Goal: Book appointment/travel/reservation

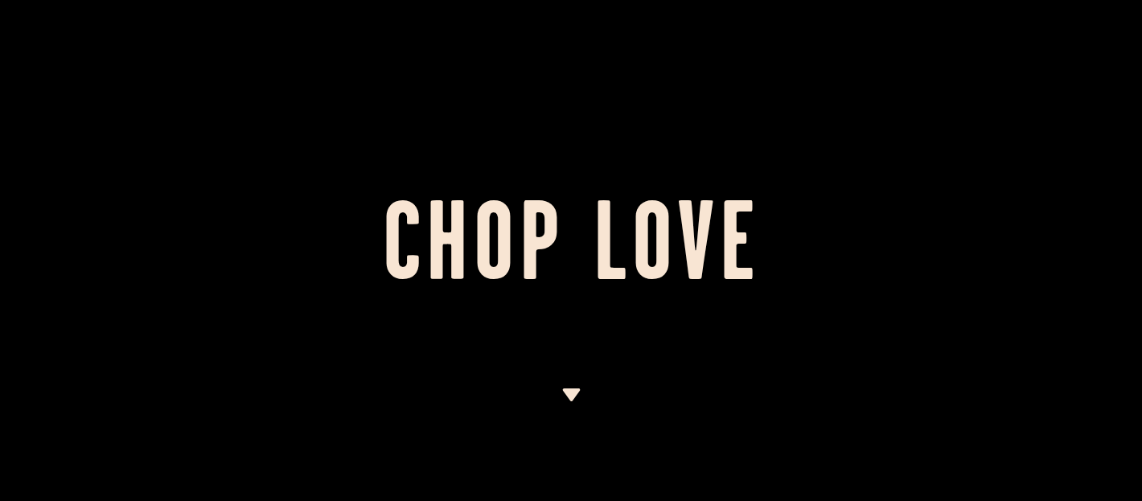
click at [664, 121] on div at bounding box center [571, 250] width 1142 height 501
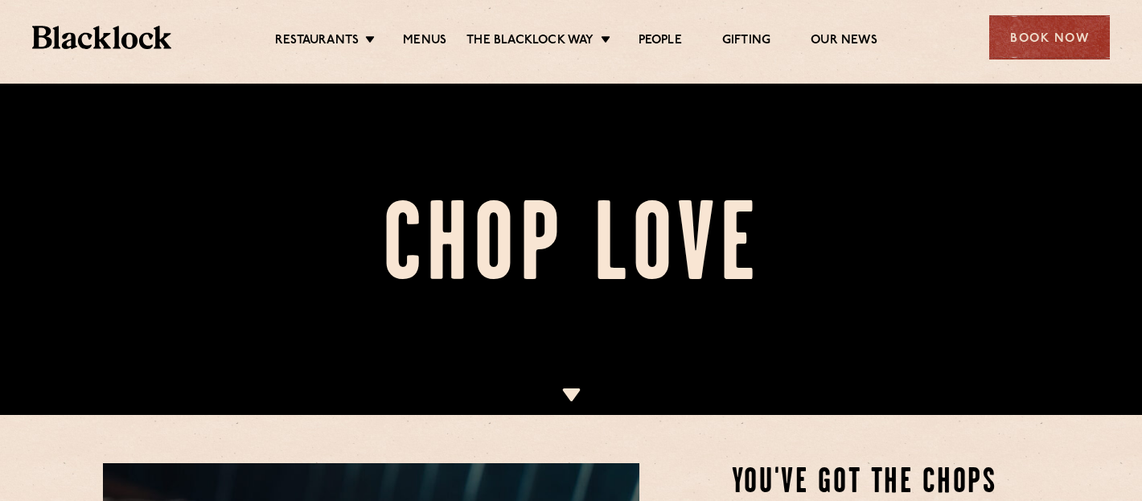
scroll to position [147, 0]
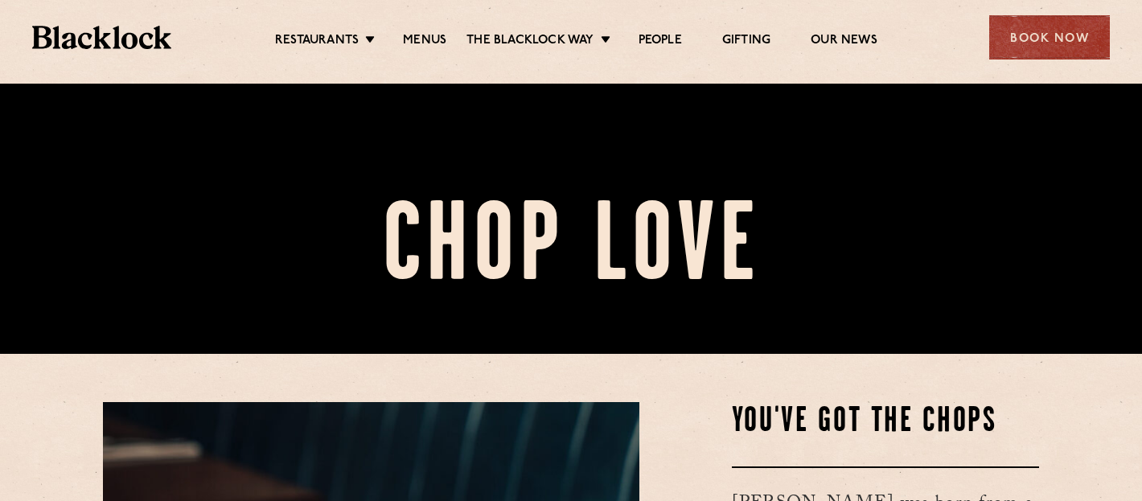
click at [340, 31] on ul "Restaurants Soho City Shoreditch Covent Garden Canary Wharf Manchester Birmingh…" at bounding box center [576, 38] width 810 height 26
click at [342, 31] on ul "Restaurants Soho City Shoreditch Covent Garden Canary Wharf Manchester Birmingh…" at bounding box center [576, 38] width 810 height 26
drag, startPoint x: 342, startPoint y: 31, endPoint x: 314, endPoint y: 31, distance: 27.3
click at [314, 31] on ul "Restaurants Soho City Shoreditch Covent Garden Canary Wharf Manchester Birmingh…" at bounding box center [576, 38] width 810 height 26
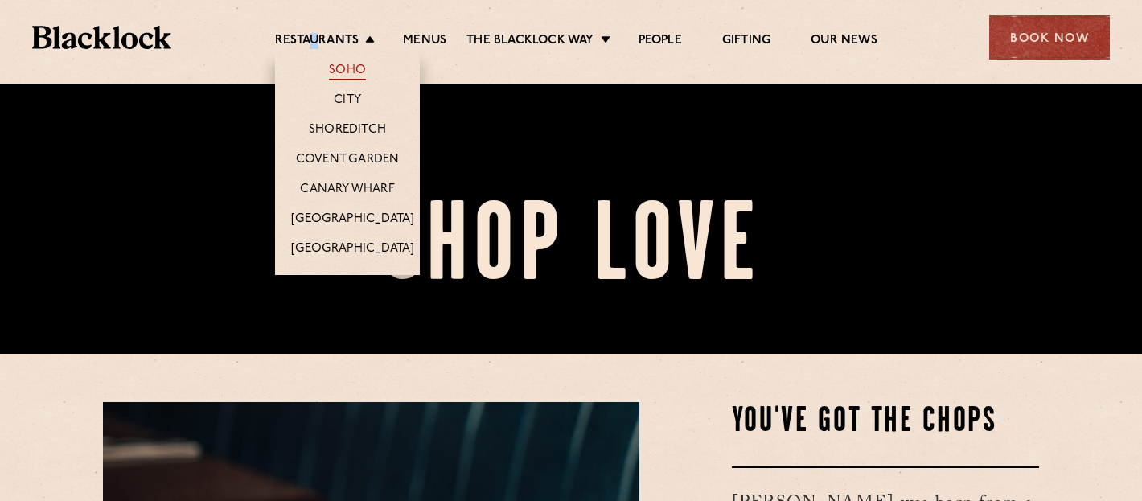
click at [348, 70] on link "Soho" at bounding box center [347, 72] width 37 height 18
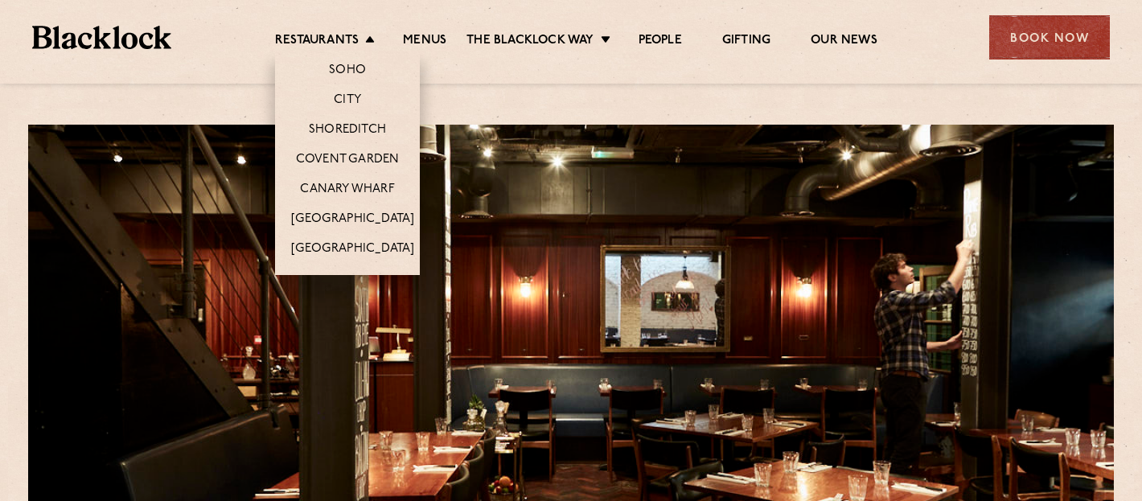
click at [359, 45] on li "Restaurants [GEOGRAPHIC_DATA] [GEOGRAPHIC_DATA] [GEOGRAPHIC_DATA] [GEOGRAPHIC_D…" at bounding box center [329, 42] width 108 height 18
click at [350, 104] on link "City" at bounding box center [347, 101] width 27 height 18
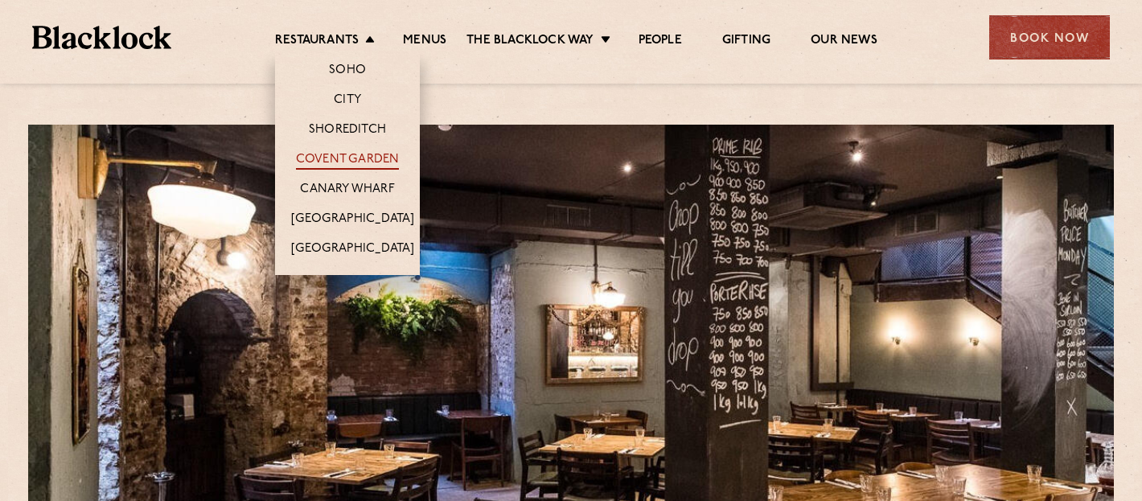
click at [374, 155] on link "Covent Garden" at bounding box center [348, 161] width 104 height 18
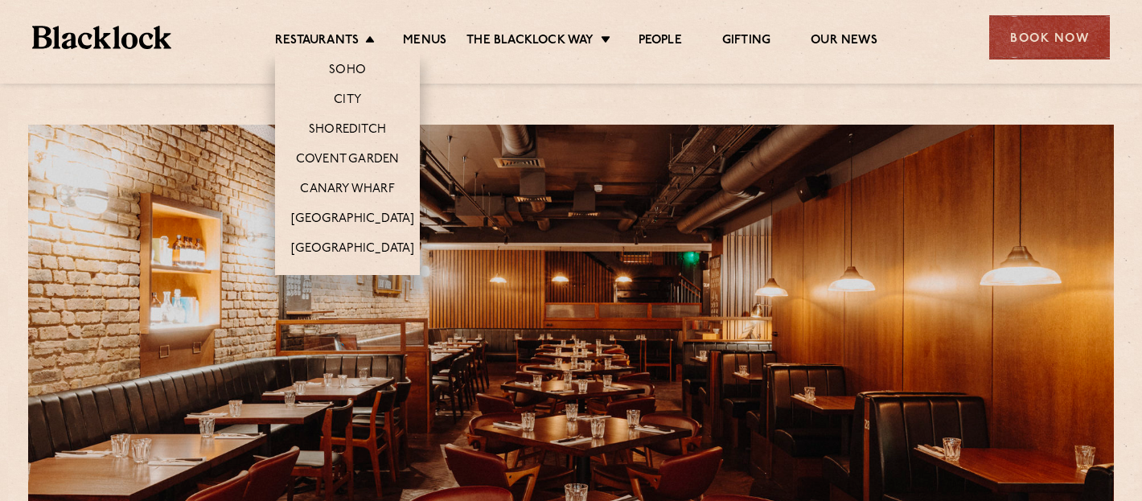
click at [372, 39] on li "Restaurants Soho City Shoreditch Covent Garden Canary Wharf Manchester Birmingh…" at bounding box center [329, 42] width 108 height 18
click at [362, 75] on link "Soho" at bounding box center [347, 72] width 37 height 18
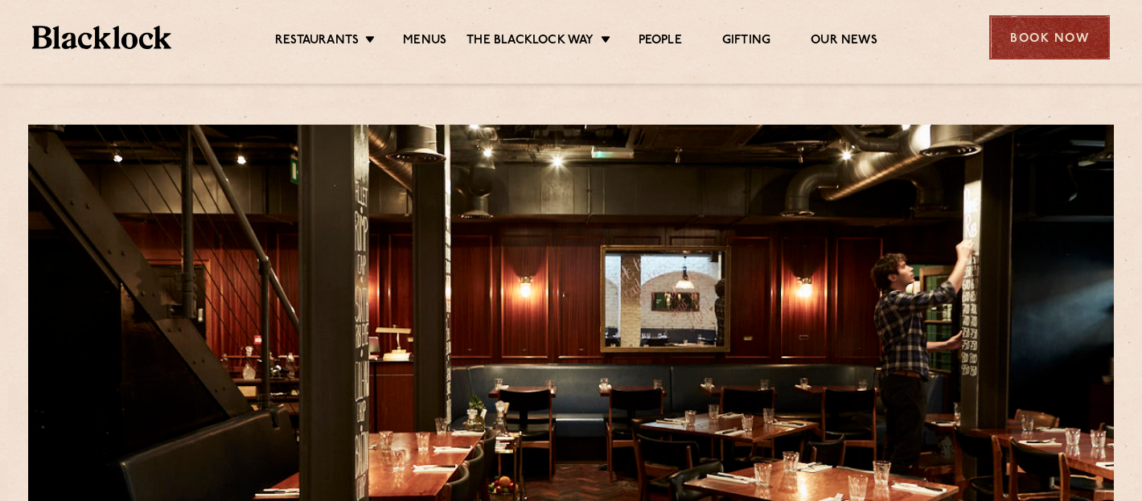
click at [1060, 38] on div "Book Now" at bounding box center [1049, 37] width 121 height 44
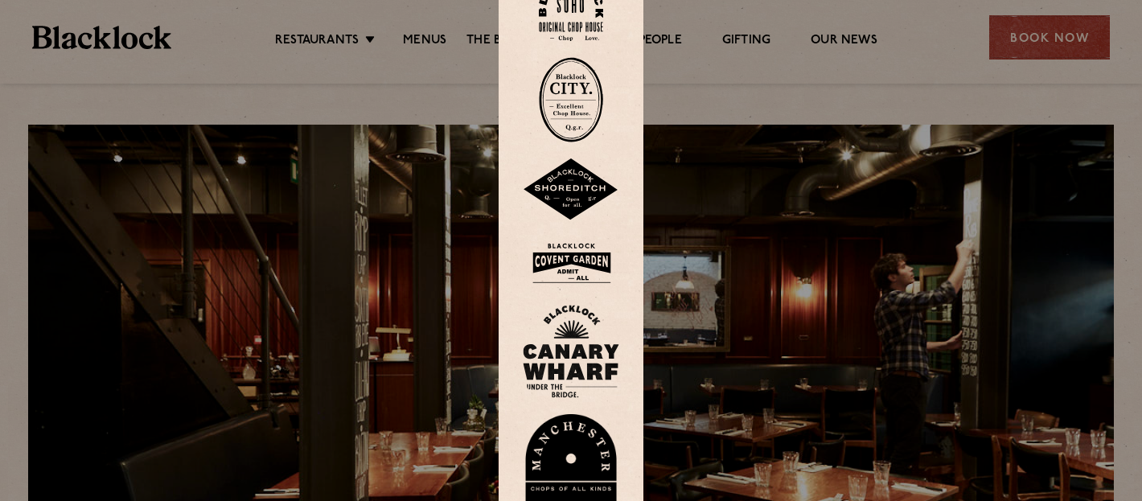
click at [578, 26] on img at bounding box center [571, 8] width 64 height 65
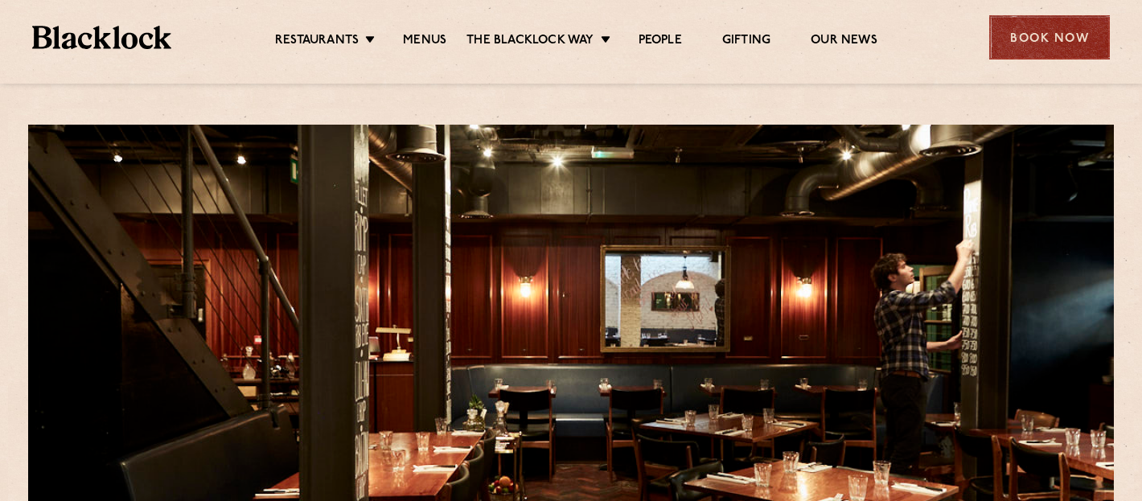
click at [1047, 38] on div "Book Now" at bounding box center [1049, 37] width 121 height 44
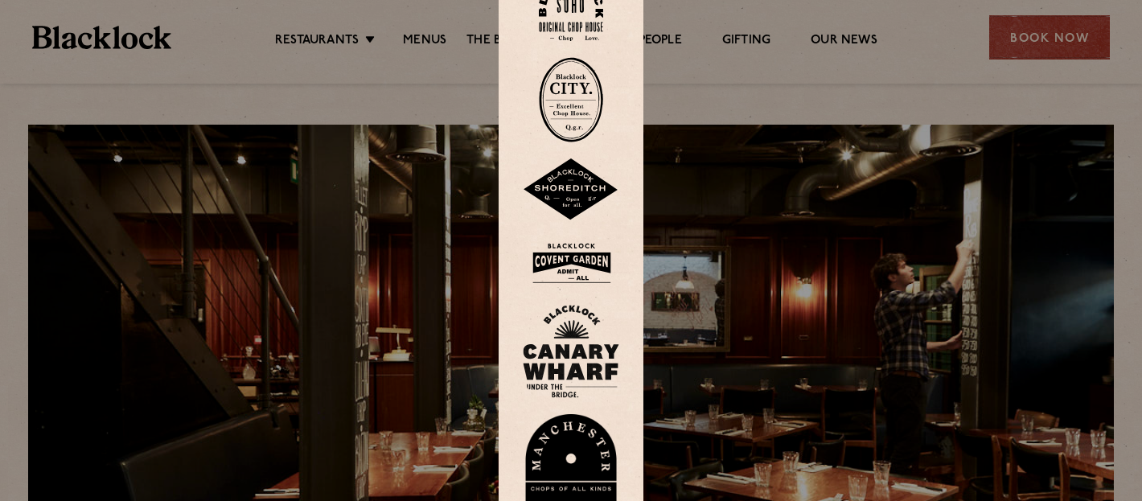
click at [563, 30] on img at bounding box center [571, 8] width 64 height 65
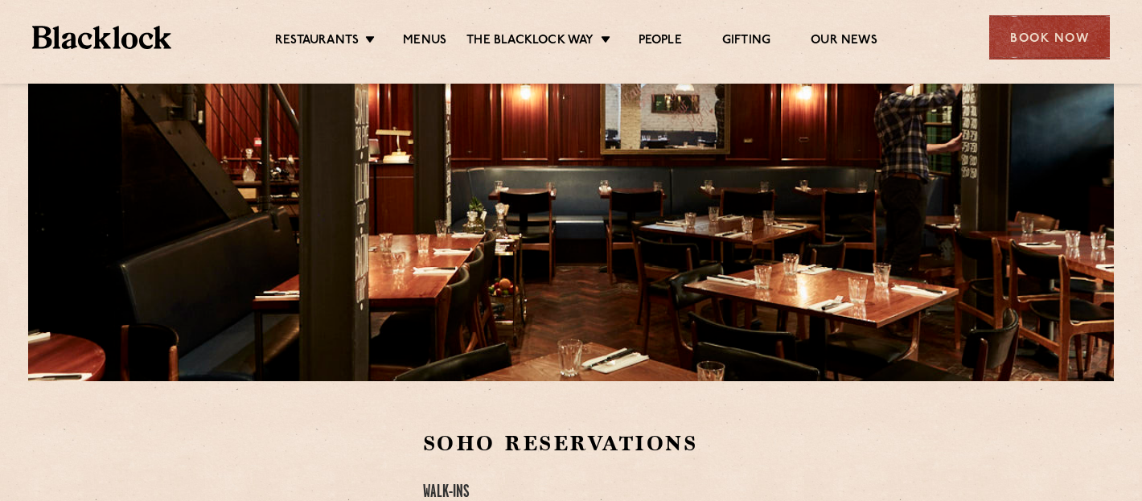
scroll to position [566, 0]
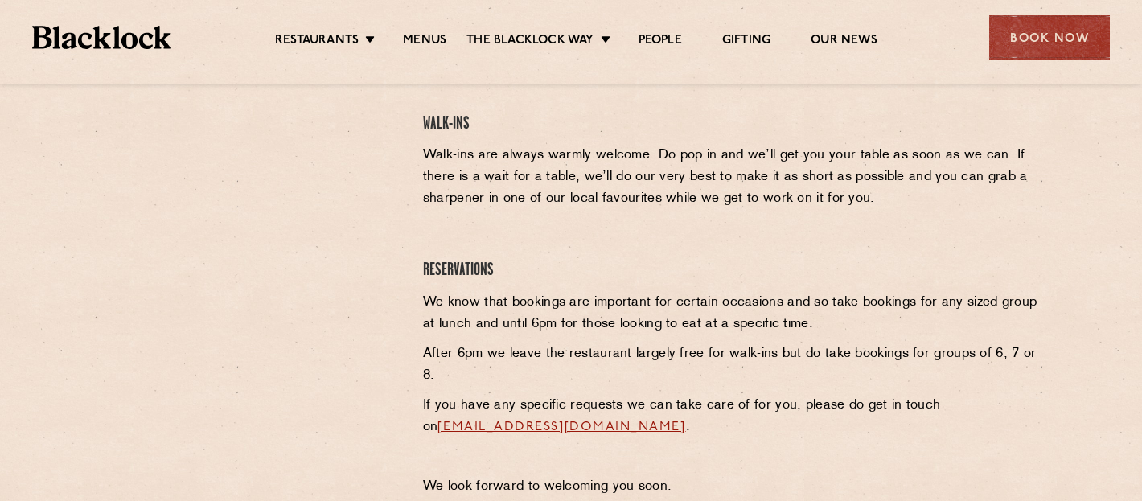
click at [352, 112] on div at bounding box center [251, 182] width 296 height 242
click at [398, 144] on div at bounding box center [251, 182] width 296 height 242
click at [396, 158] on div at bounding box center [251, 182] width 296 height 242
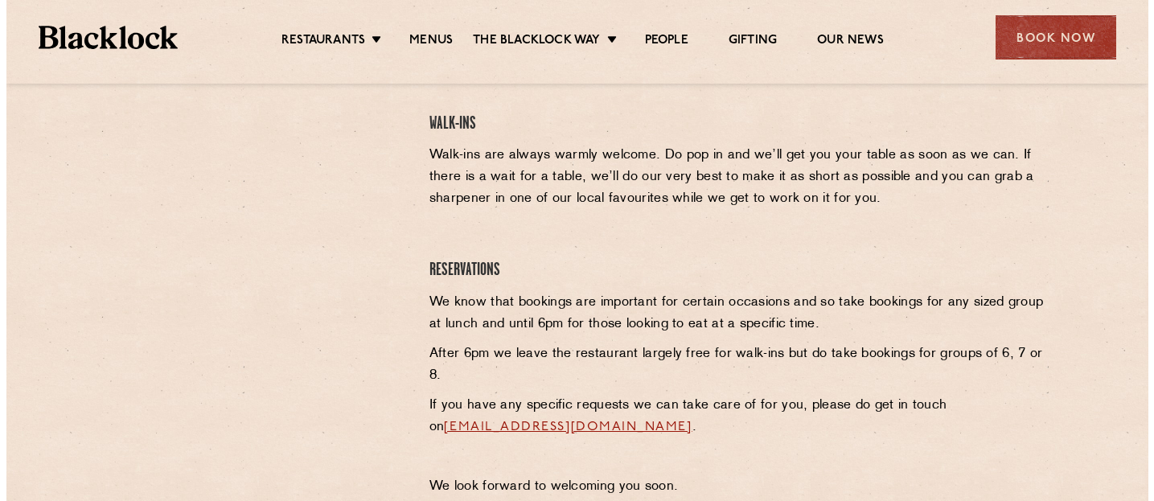
scroll to position [0, 0]
